Goal: Information Seeking & Learning: Check status

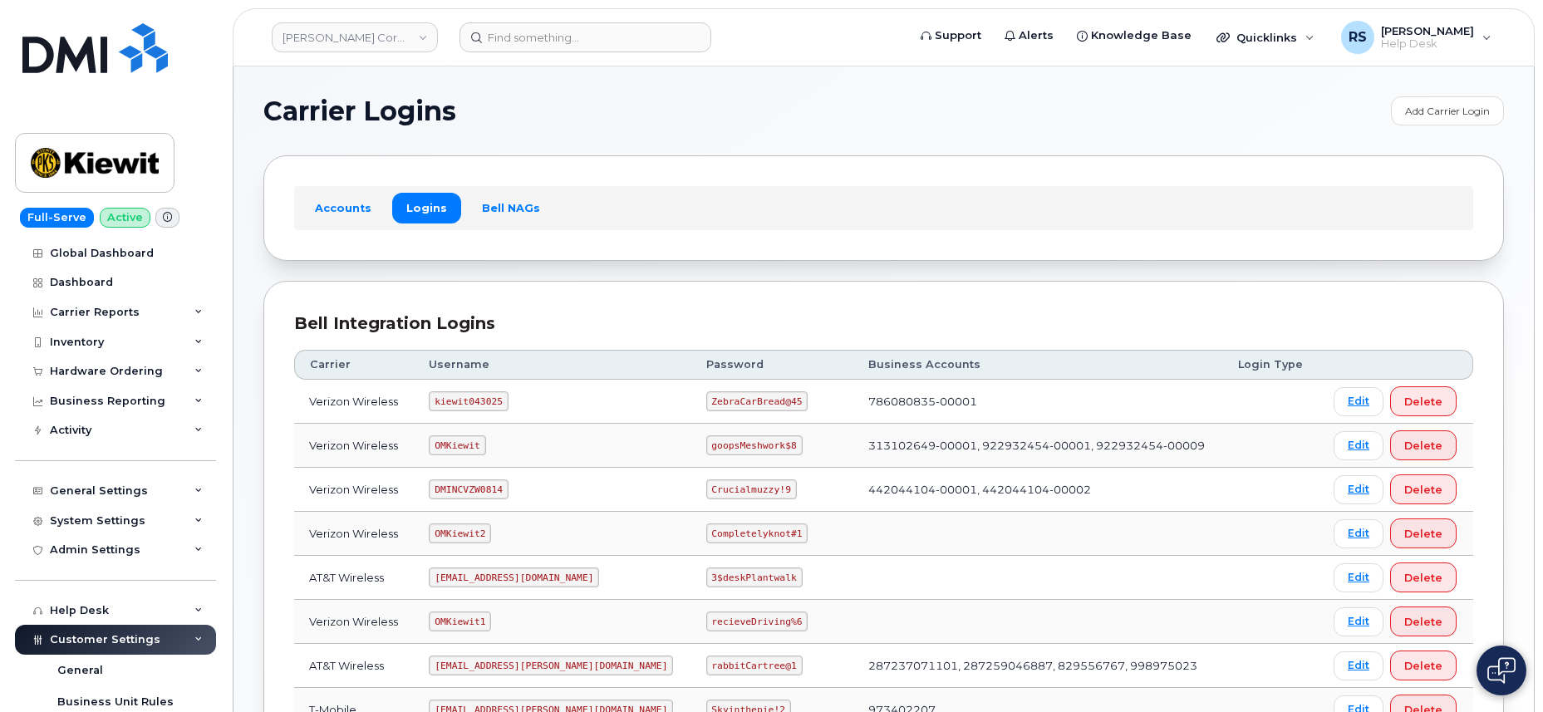
scroll to position [111, 0]
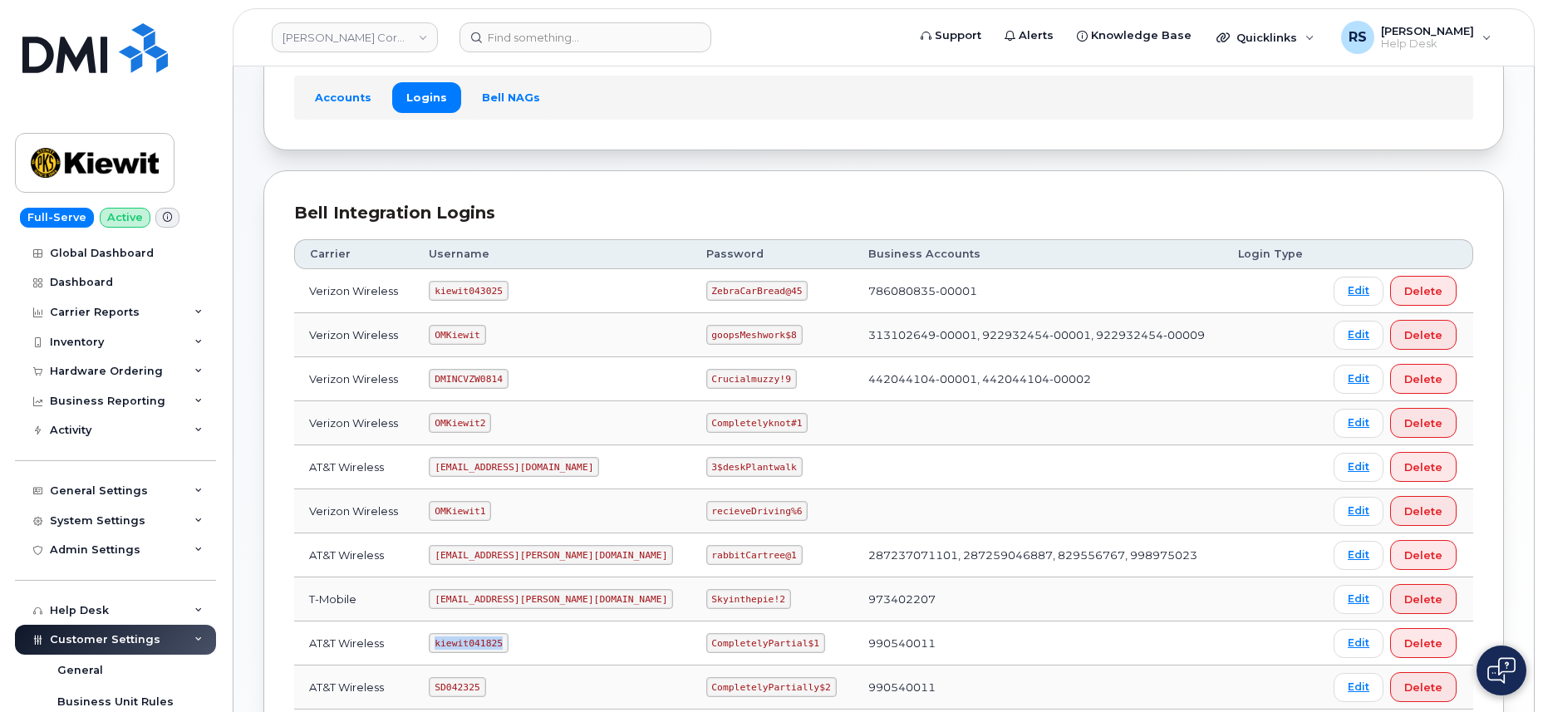
drag, startPoint x: 442, startPoint y: 641, endPoint x: 552, endPoint y: 644, distance: 109.7
click at [552, 644] on td "kiewit041825" at bounding box center [552, 643] width 277 height 44
copy code "kiewit041825"
drag, startPoint x: 656, startPoint y: 643, endPoint x: 775, endPoint y: 651, distance: 119.1
click at [775, 651] on td "CompletelyPartial$1" at bounding box center [772, 643] width 162 height 44
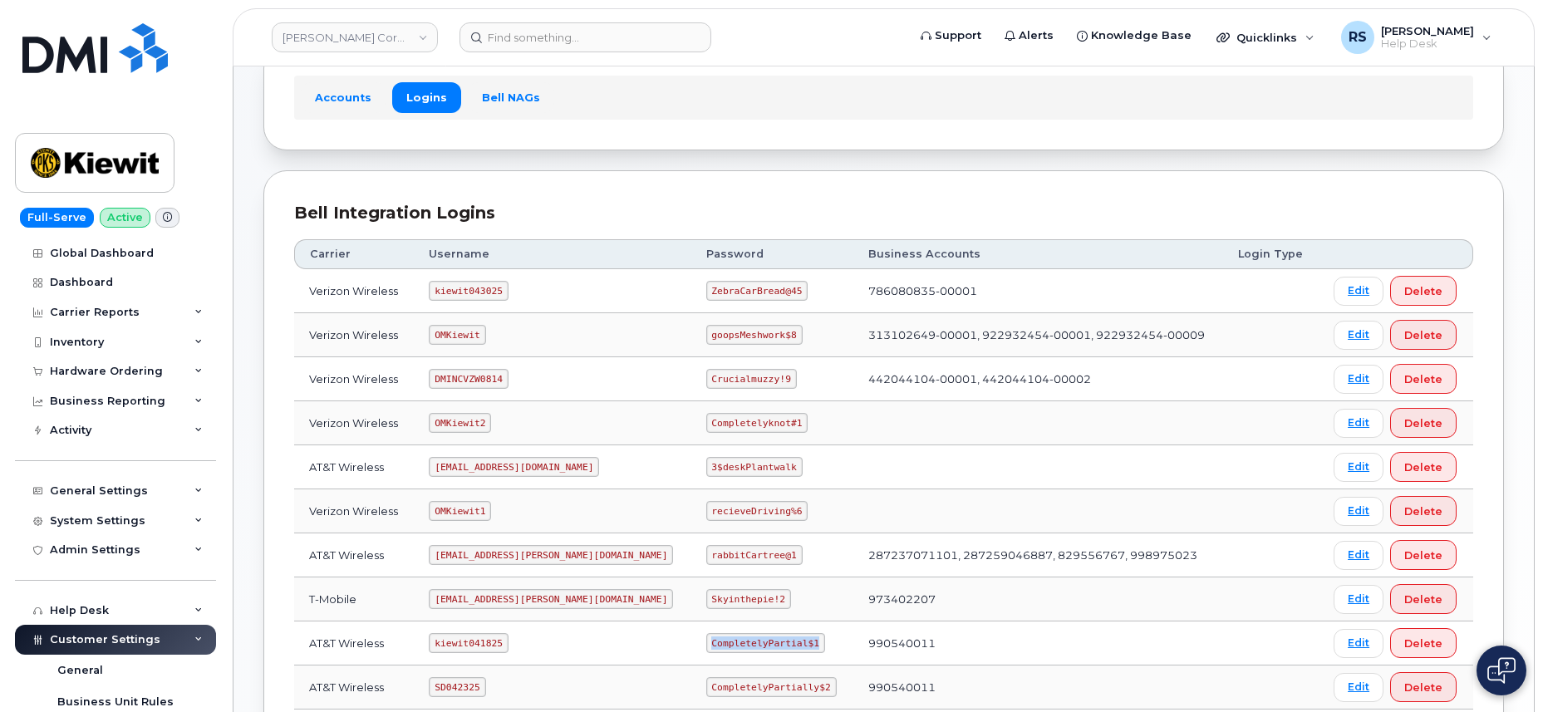
copy code "CompletelyPartial$1"
drag, startPoint x: 443, startPoint y: 292, endPoint x: 529, endPoint y: 302, distance: 87.0
click at [529, 302] on td "kiewit043025" at bounding box center [552, 291] width 277 height 44
drag, startPoint x: 490, startPoint y: 289, endPoint x: 616, endPoint y: 194, distance: 158.4
click at [616, 194] on div "Bell Integration Logins Carrier Username Password Business Accounts Login Type …" at bounding box center [883, 529] width 1240 height 718
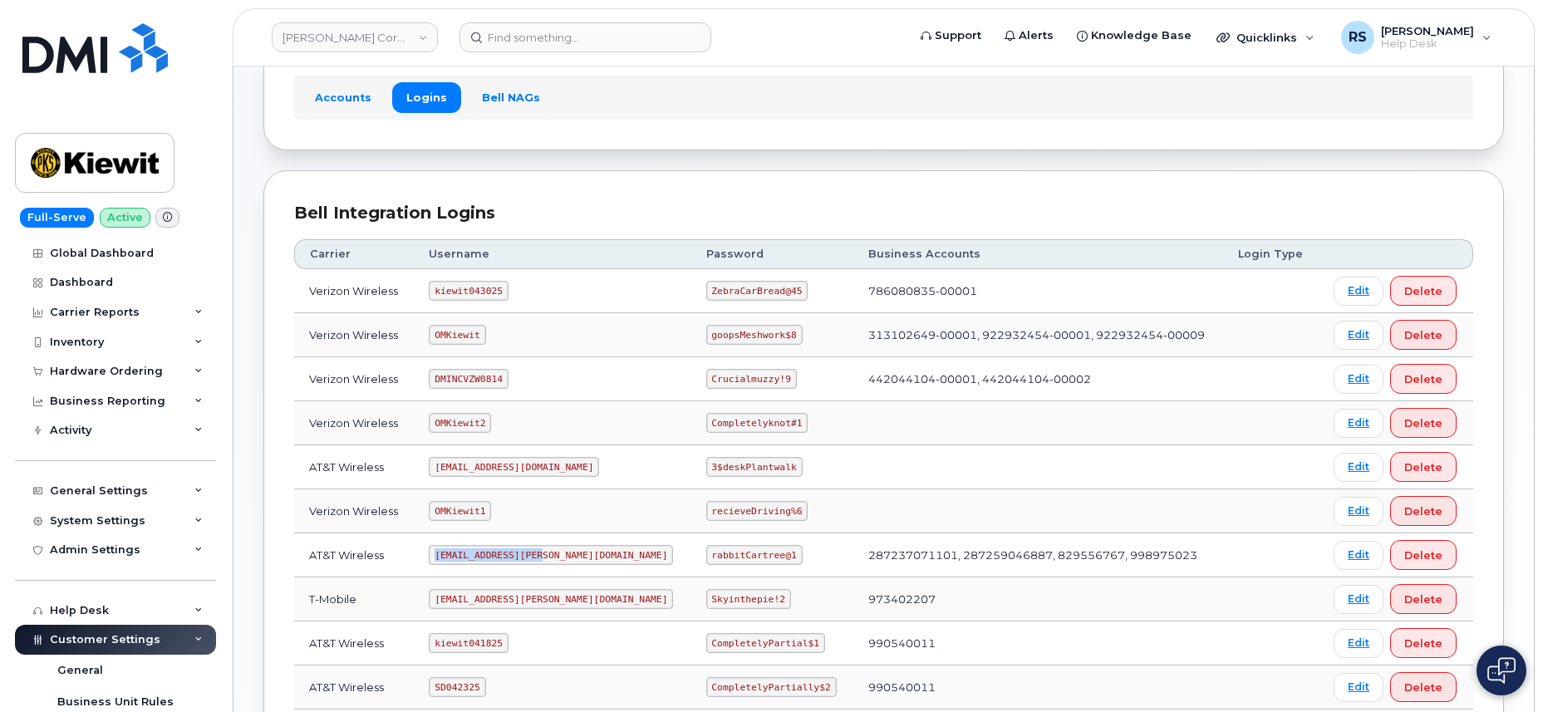
drag, startPoint x: 441, startPoint y: 556, endPoint x: 568, endPoint y: 563, distance: 127.3
click at [568, 563] on td "ms-kiewit@dminc.com" at bounding box center [552, 555] width 277 height 44
copy code "ms-kiewit@dminc.com"
drag, startPoint x: 661, startPoint y: 553, endPoint x: 771, endPoint y: 553, distance: 109.7
click at [771, 553] on td "rabbitCartree@1" at bounding box center [772, 555] width 162 height 44
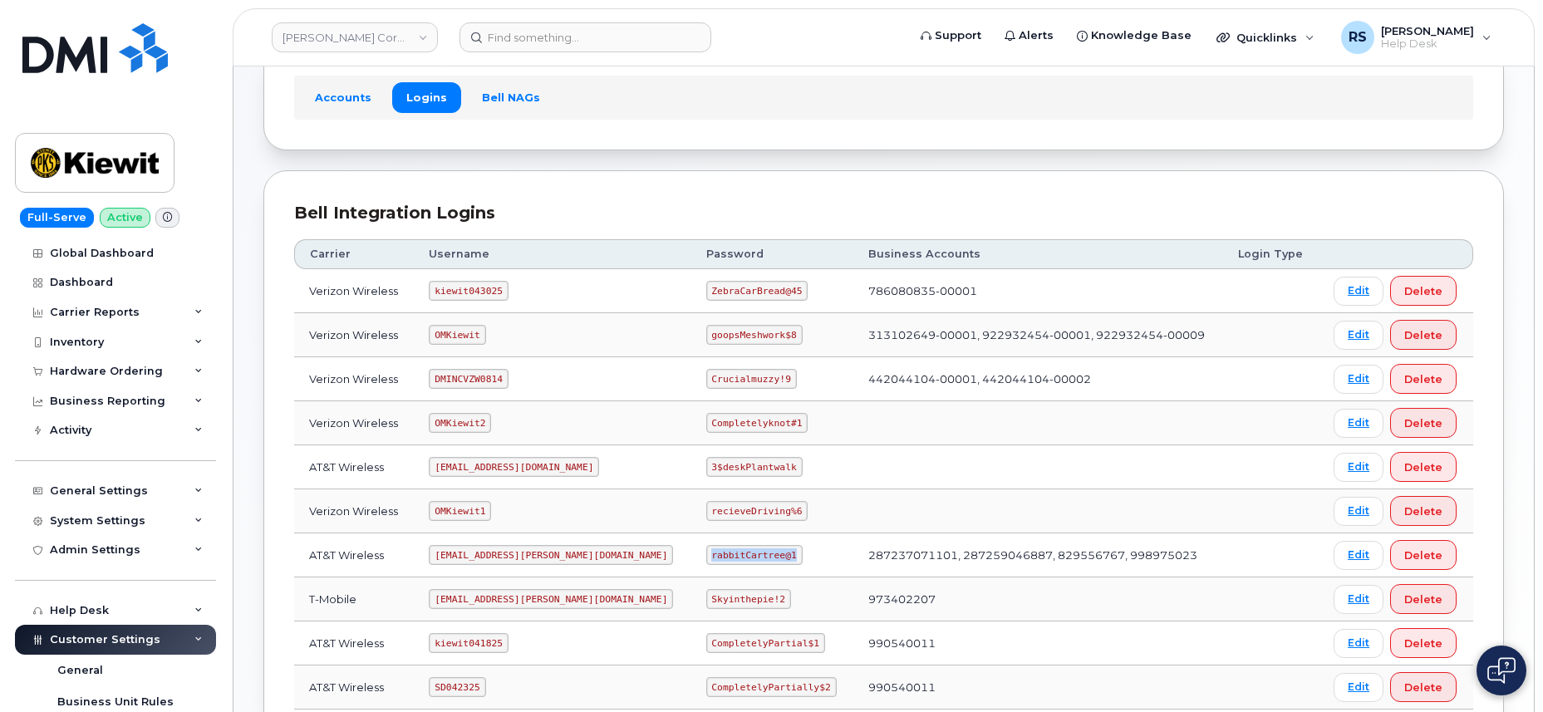
copy code "rabbitCartree@1"
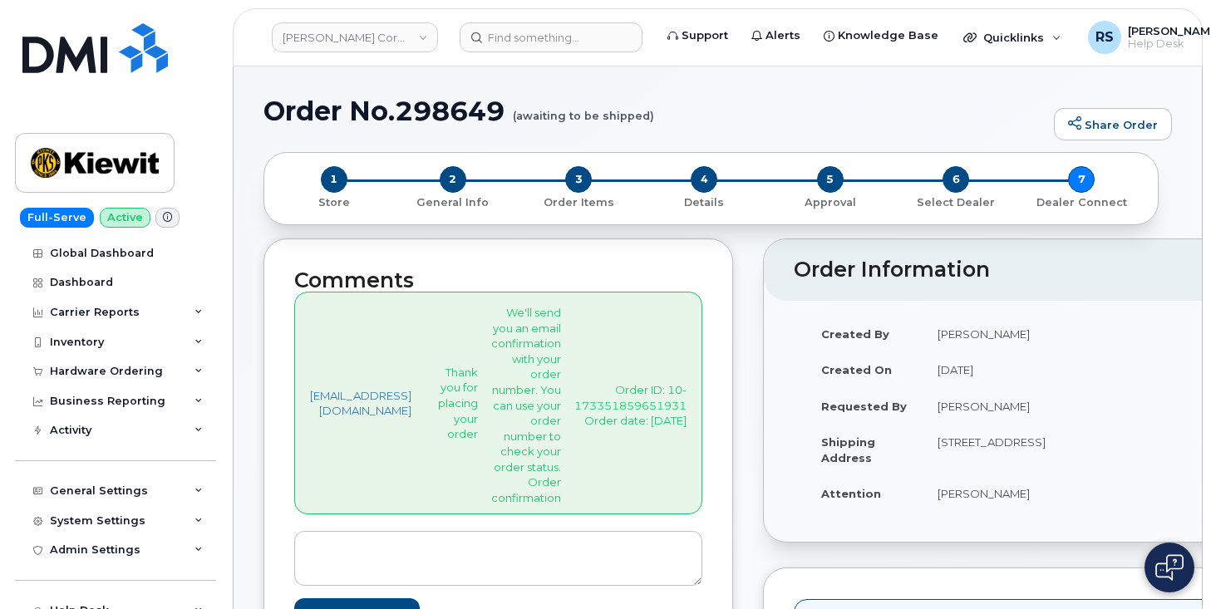
scroll to position [941, 0]
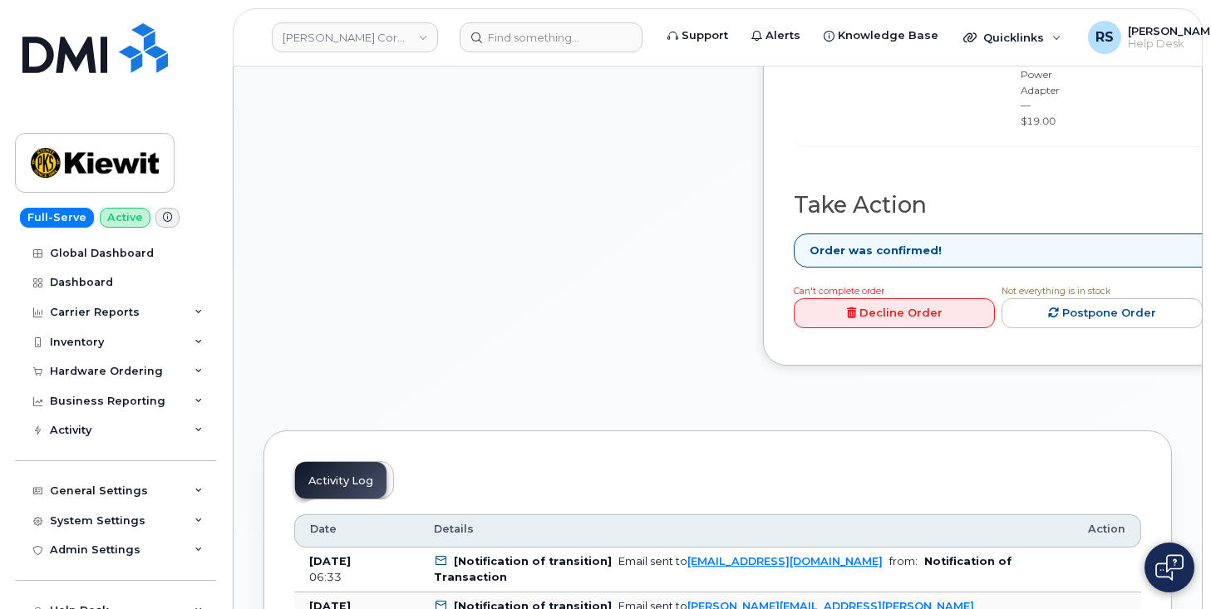
click at [4, 526] on div "Full-Serve Active Global Dashboard Dashboard Carrier Reports Monthly Billing Da…" at bounding box center [112, 304] width 225 height 609
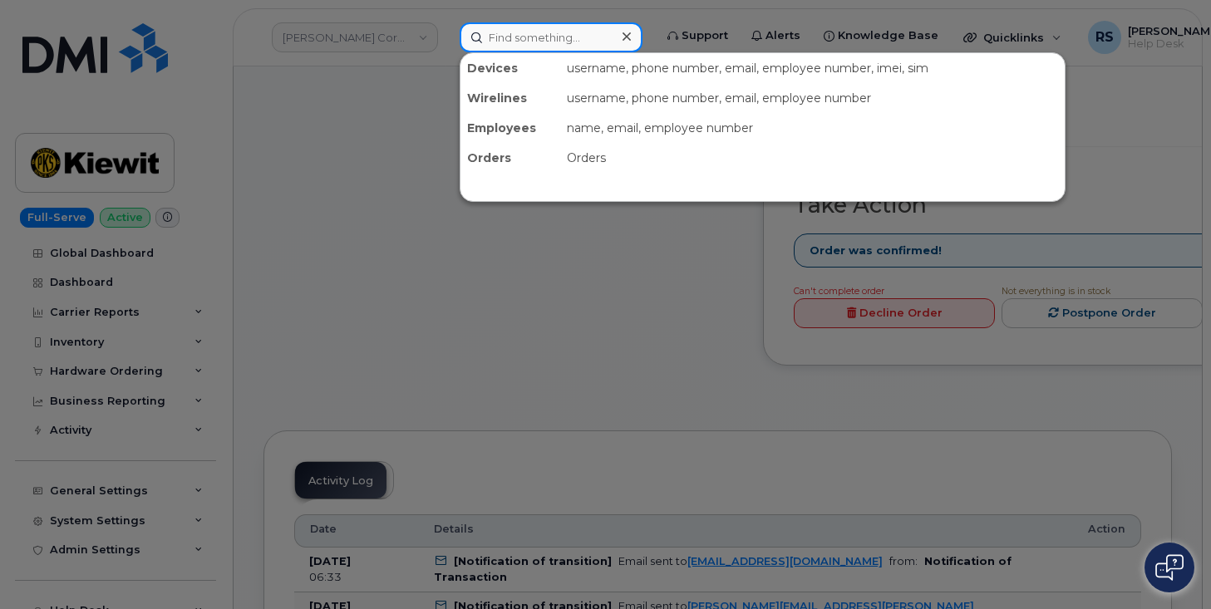
click at [518, 39] on input at bounding box center [550, 37] width 183 height 30
paste input "296790"
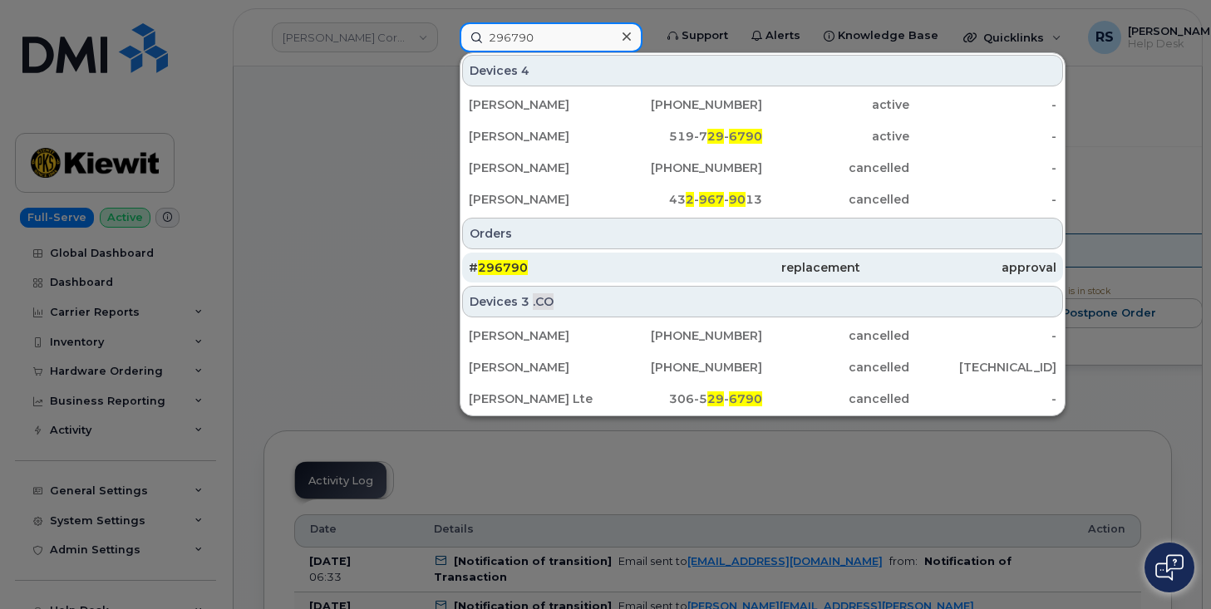
type input "296790"
click at [509, 262] on span "296790" at bounding box center [503, 267] width 50 height 15
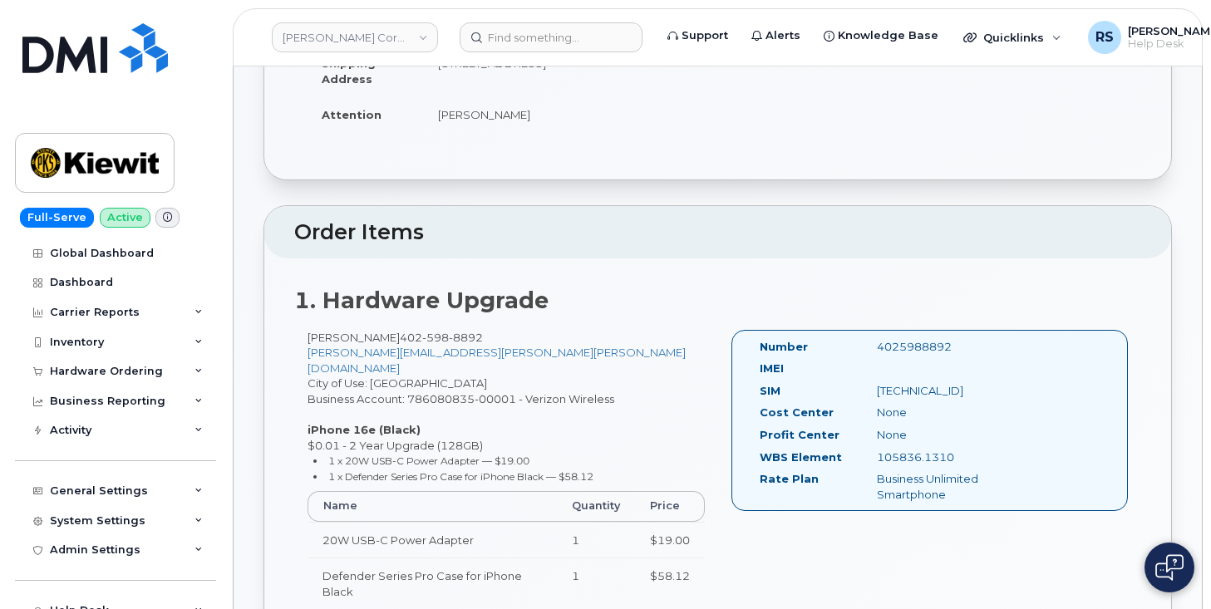
scroll to position [332, 0]
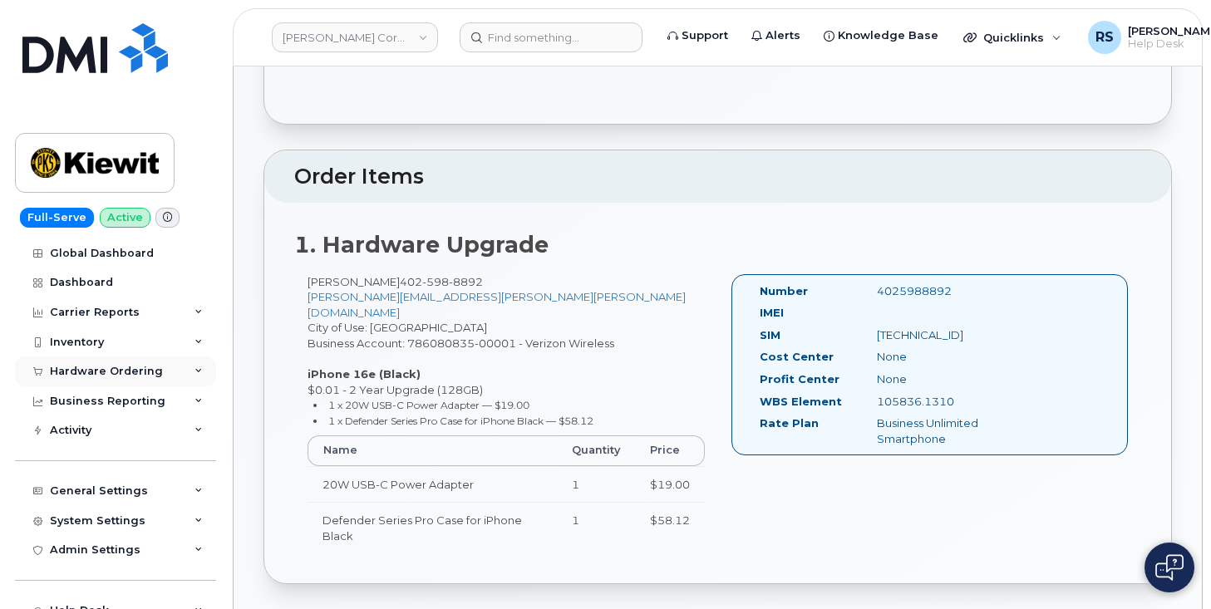
click at [104, 372] on div "Hardware Ordering" at bounding box center [106, 371] width 113 height 13
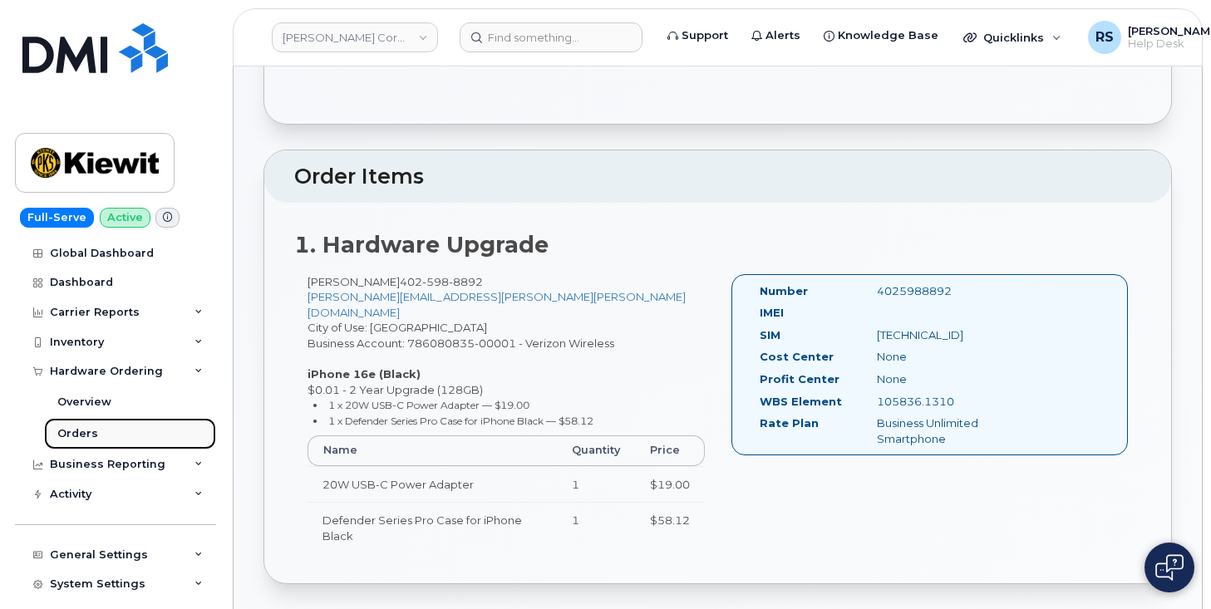
click at [76, 429] on div "Orders" at bounding box center [77, 433] width 41 height 15
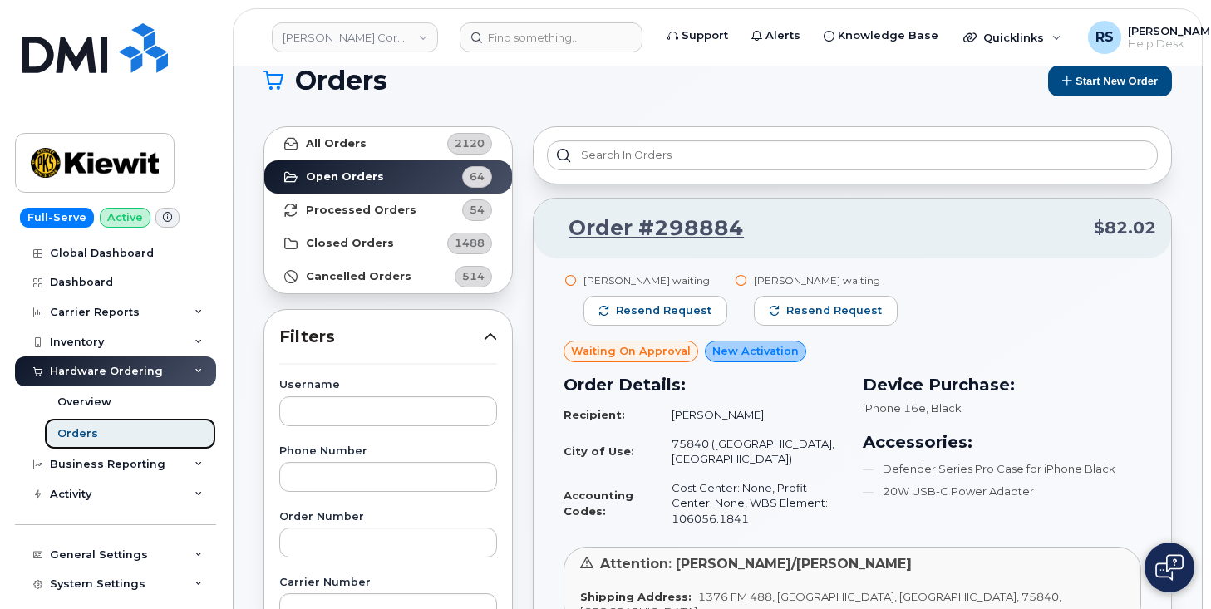
scroll to position [56, 0]
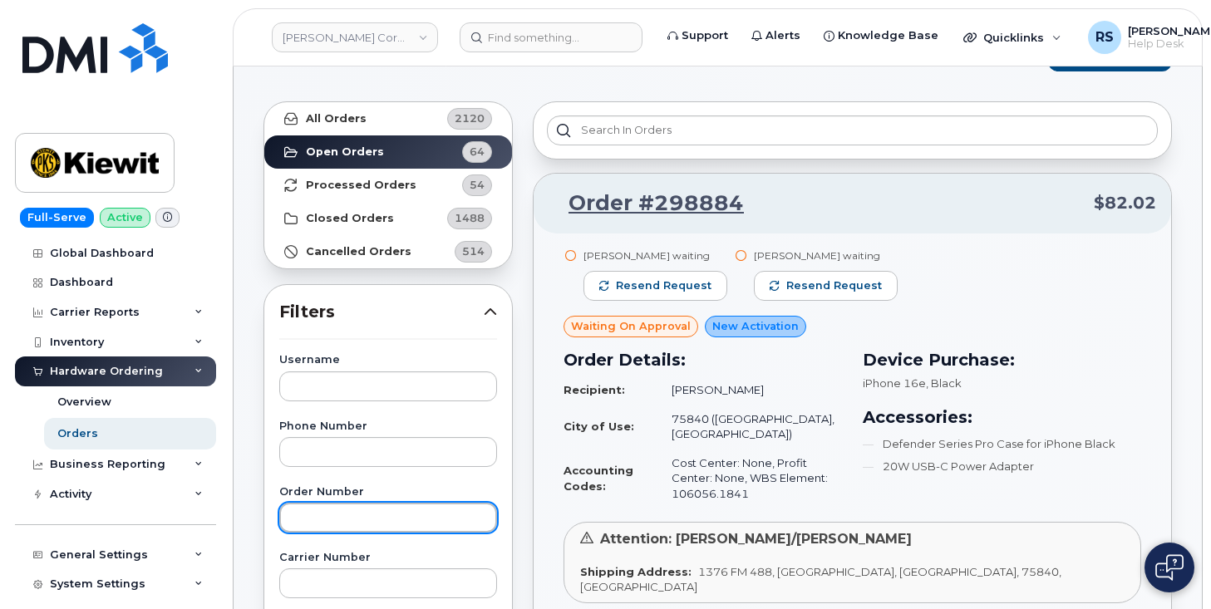
click at [307, 507] on input "text" at bounding box center [388, 518] width 218 height 30
paste input "296790"
type input "296790"
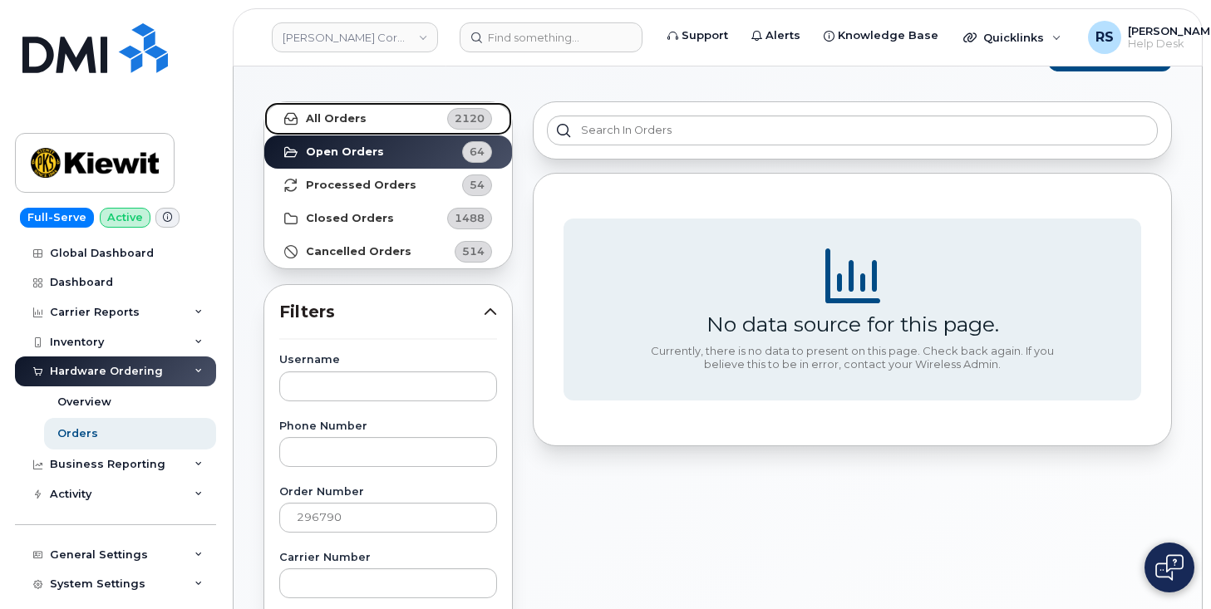
click at [367, 115] on link "All Orders 2120" at bounding box center [388, 118] width 248 height 33
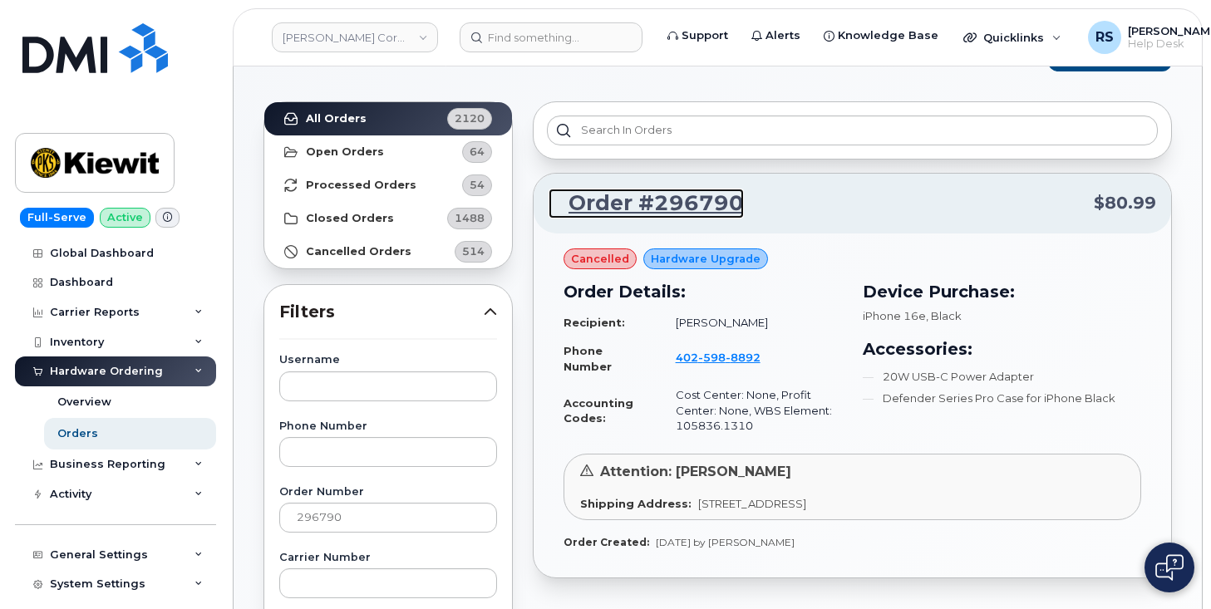
click at [656, 198] on link "Order #296790" at bounding box center [645, 204] width 195 height 30
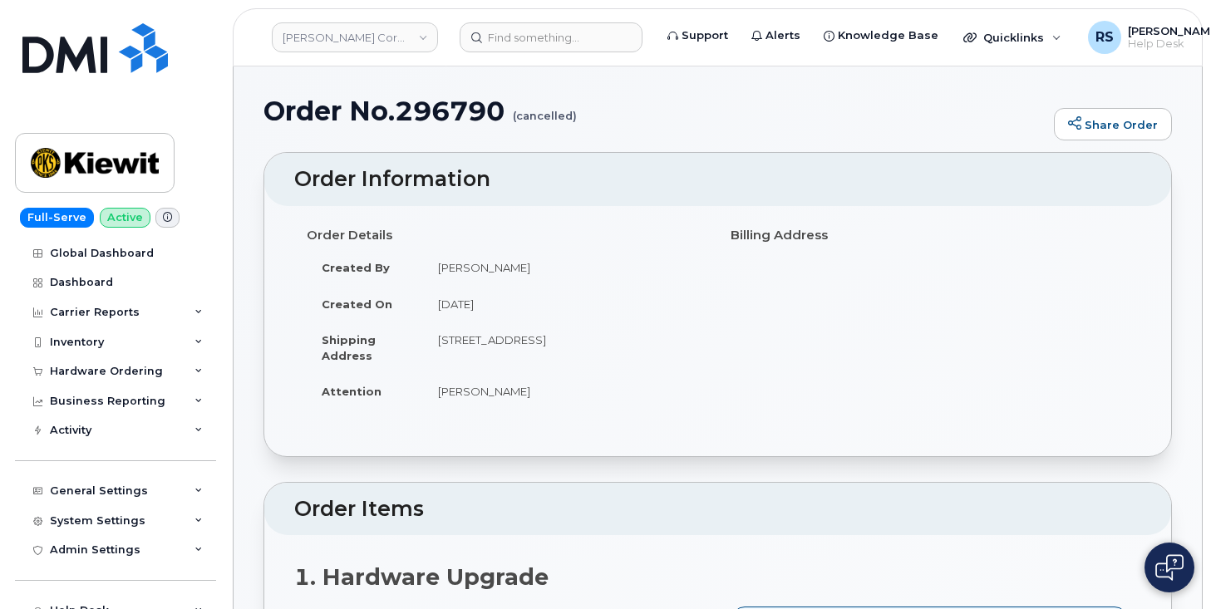
click at [436, 108] on h1 "Order No.296790 (cancelled)" at bounding box center [654, 110] width 782 height 29
copy h1 "296790"
click at [14, 598] on div "Full-Serve Active Global Dashboard Dashboard Carrier Reports Monthly Billing Da…" at bounding box center [112, 304] width 225 height 609
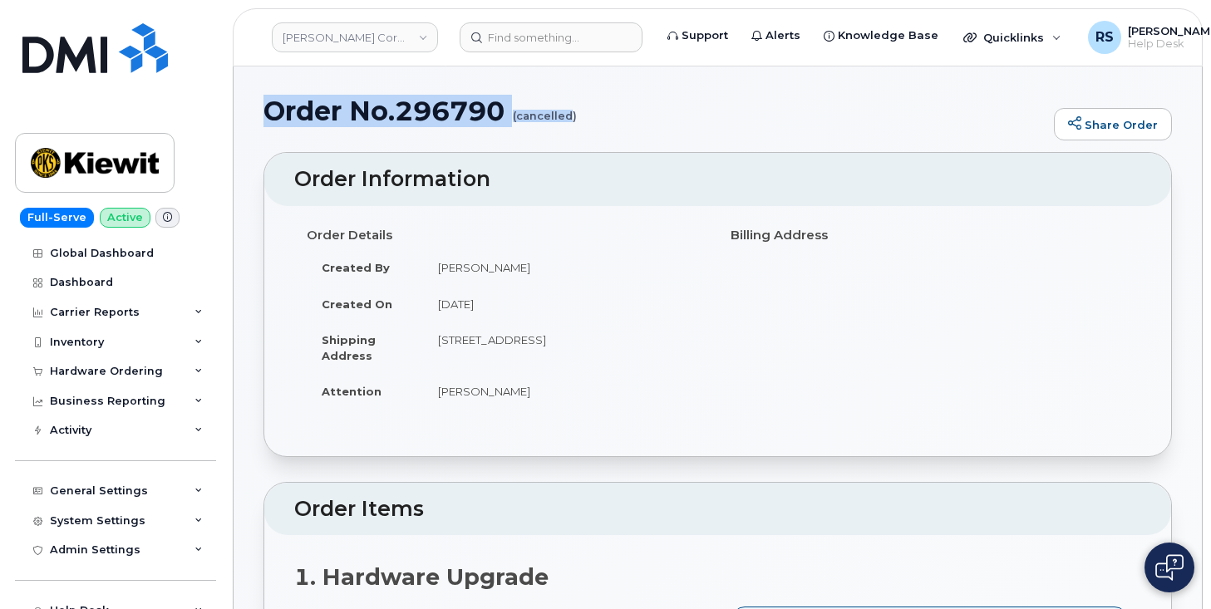
drag, startPoint x: 266, startPoint y: 110, endPoint x: 572, endPoint y: 120, distance: 306.8
click at [572, 120] on h1 "Order No.296790 (cancelled)" at bounding box center [654, 110] width 782 height 29
copy h1 "Order No.296790 (cancelled"
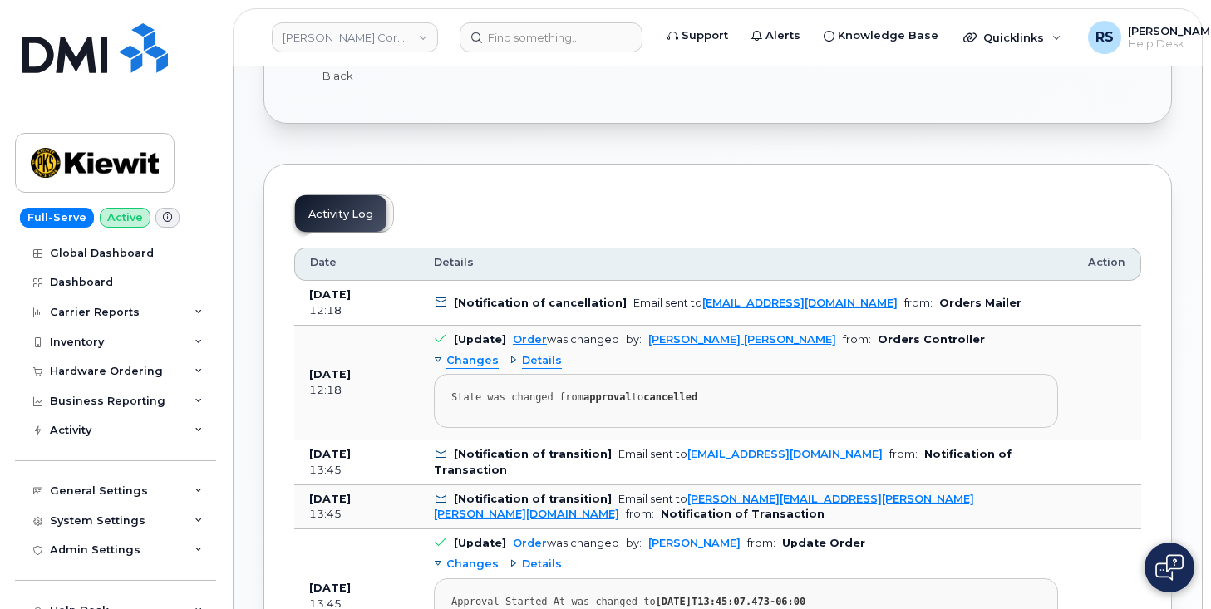
scroll to position [775, 0]
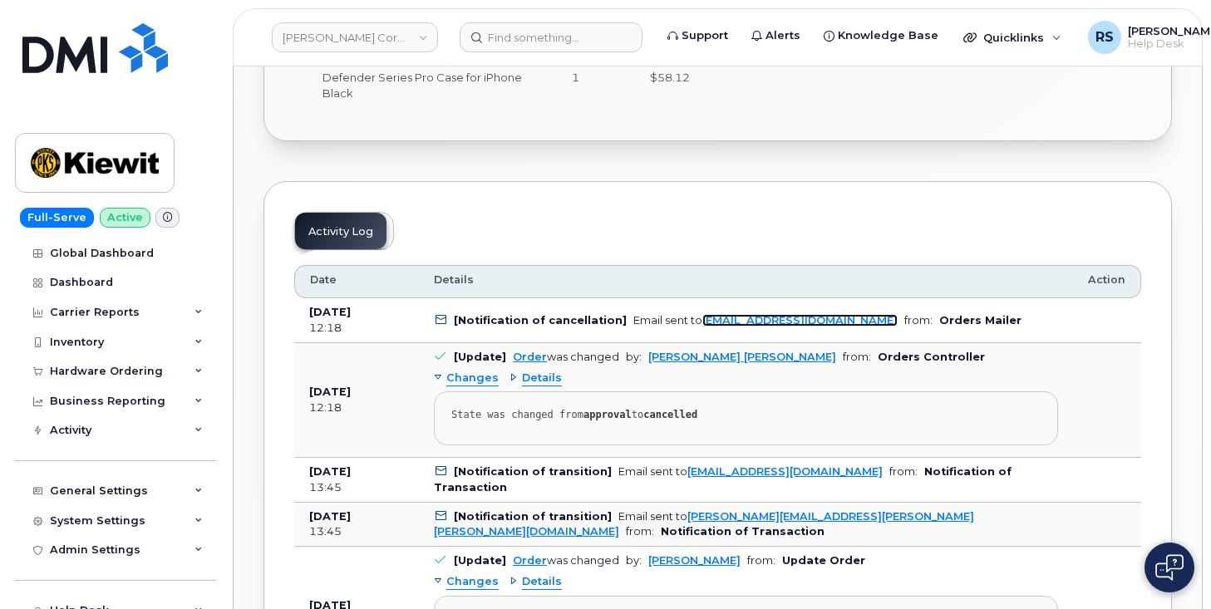
click at [720, 314] on link "[EMAIL_ADDRESS][DOMAIN_NAME]" at bounding box center [799, 320] width 195 height 12
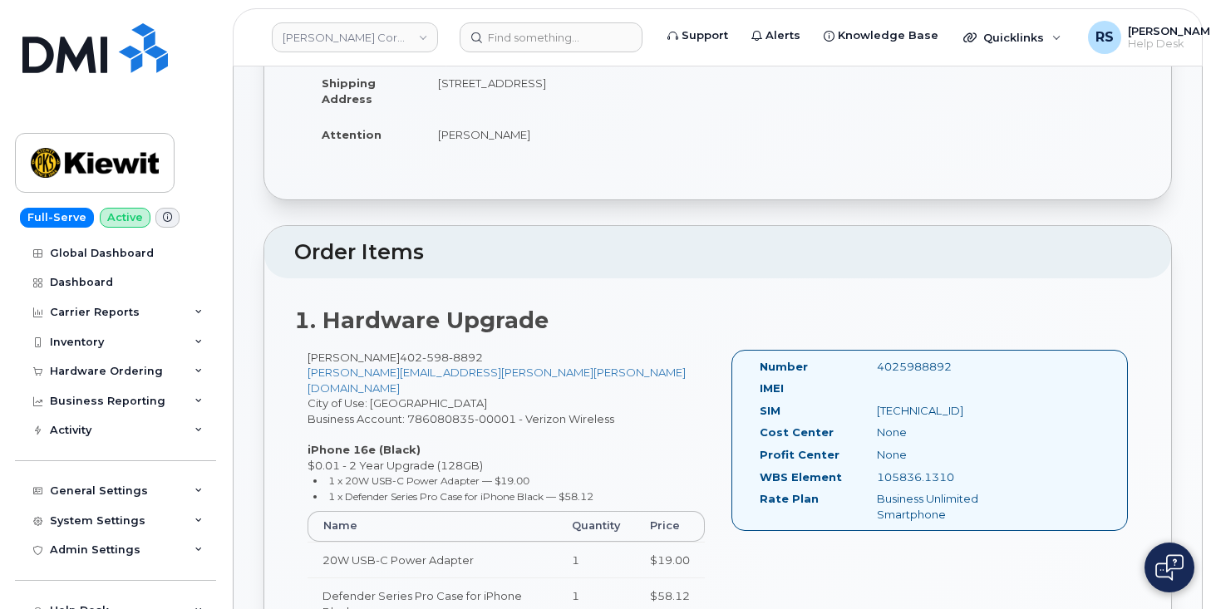
scroll to position [277, 0]
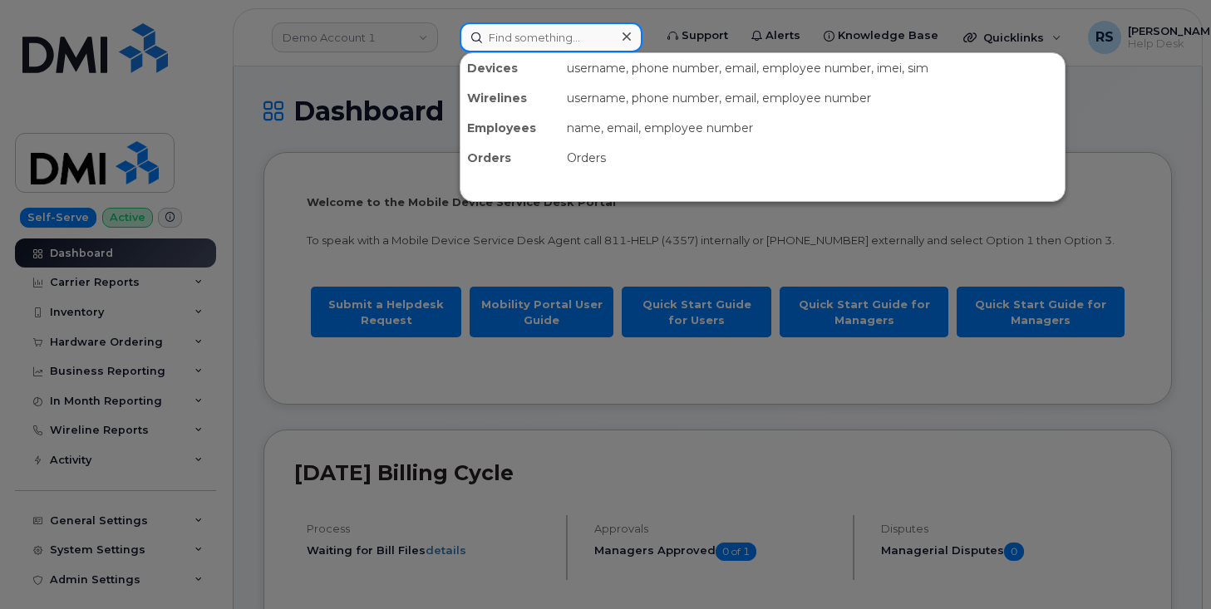
click at [518, 38] on input at bounding box center [550, 37] width 183 height 30
paste input "[PHONE_NUMBER]"
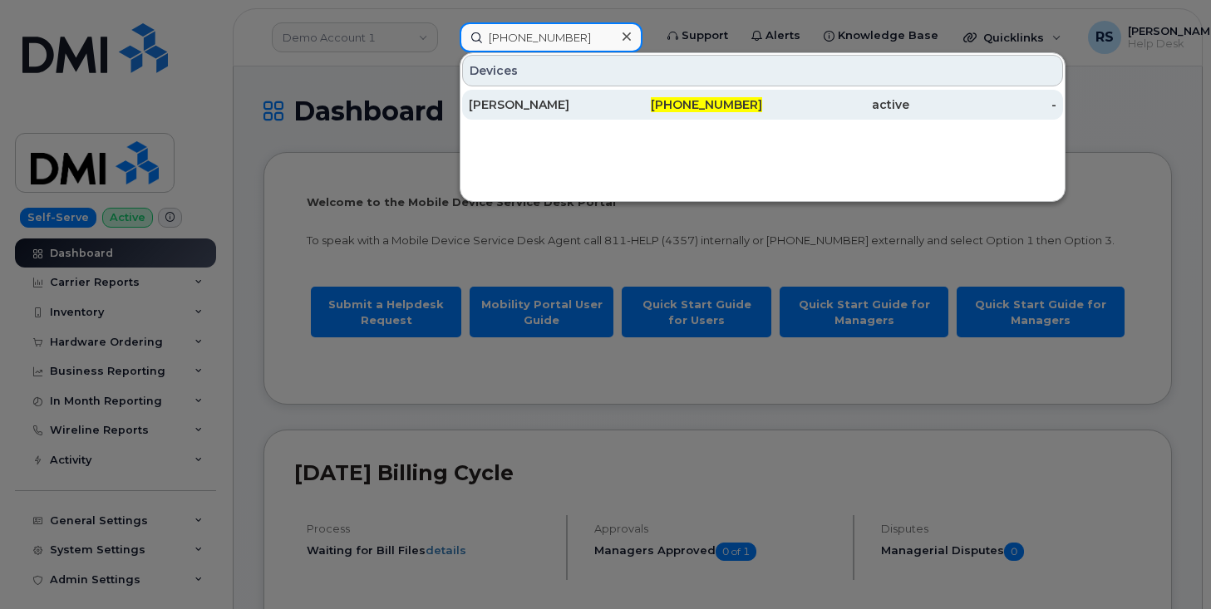
type input "[PHONE_NUMBER]"
click at [505, 108] on div "[PERSON_NAME]" at bounding box center [542, 104] width 147 height 17
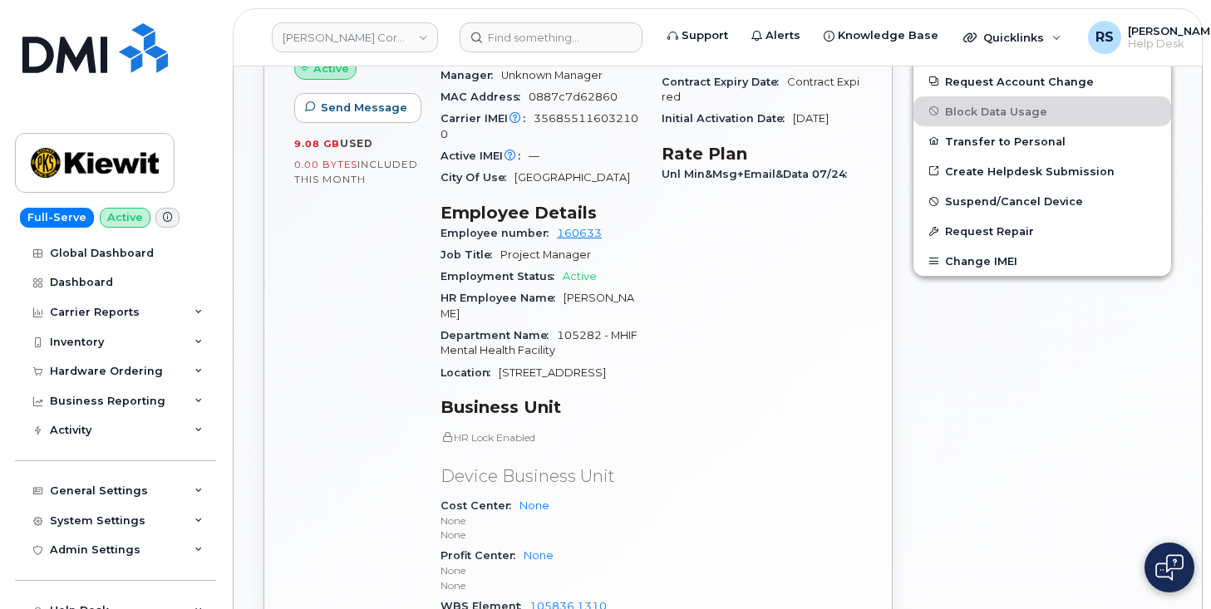
scroll to position [775, 0]
